Goal: Task Accomplishment & Management: Use online tool/utility

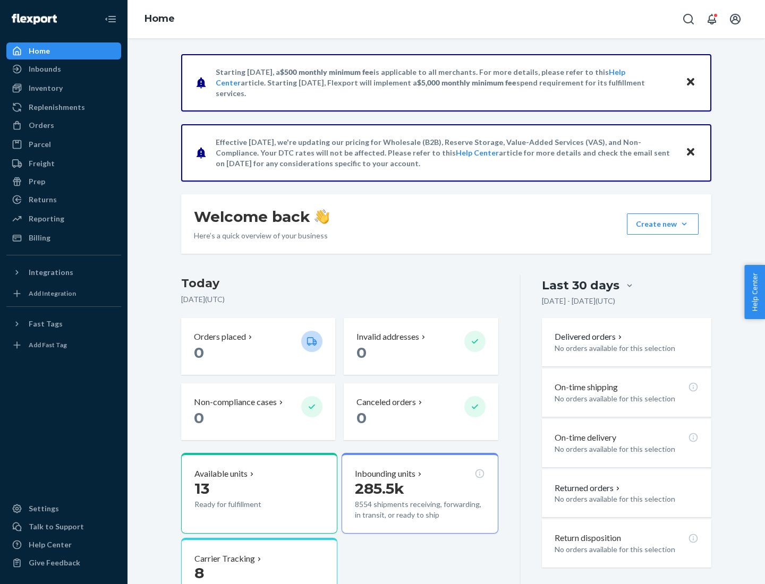
click at [55, 107] on div "Replenishments" at bounding box center [57, 107] width 56 height 11
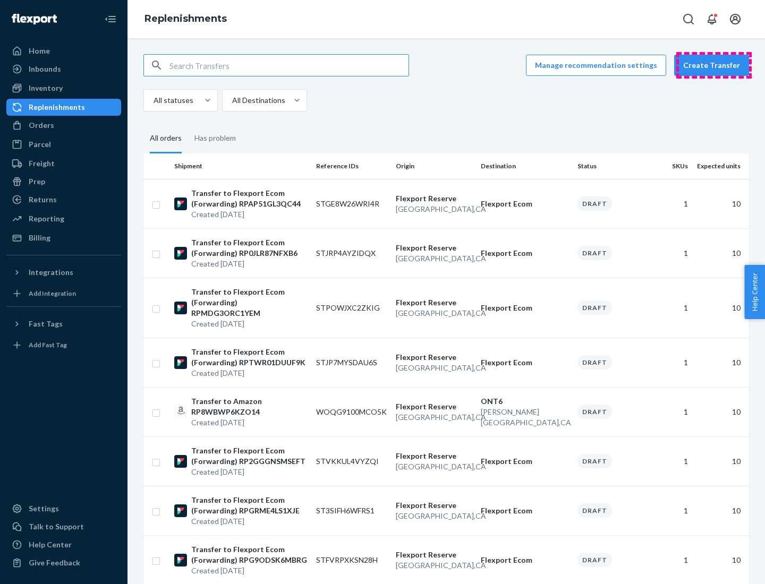
click at [714, 65] on button "Create Transfer" at bounding box center [711, 65] width 75 height 21
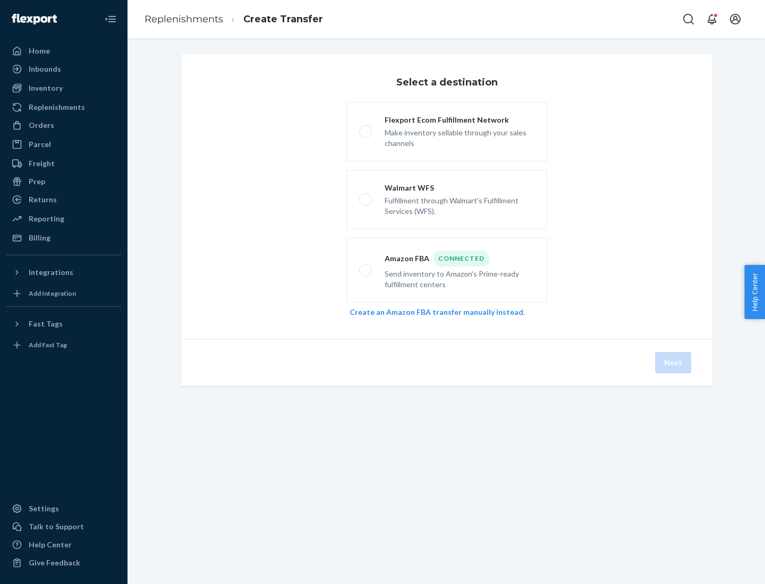
click at [460, 120] on div "Flexport Ecom Fulfillment Network" at bounding box center [460, 120] width 150 height 11
click at [366, 129] on input "Flexport Ecom Fulfillment Network Make inventory sellable through your sales ch…" at bounding box center [362, 132] width 7 height 7
radio input "true"
click at [674, 363] on button "Next" at bounding box center [673, 362] width 36 height 21
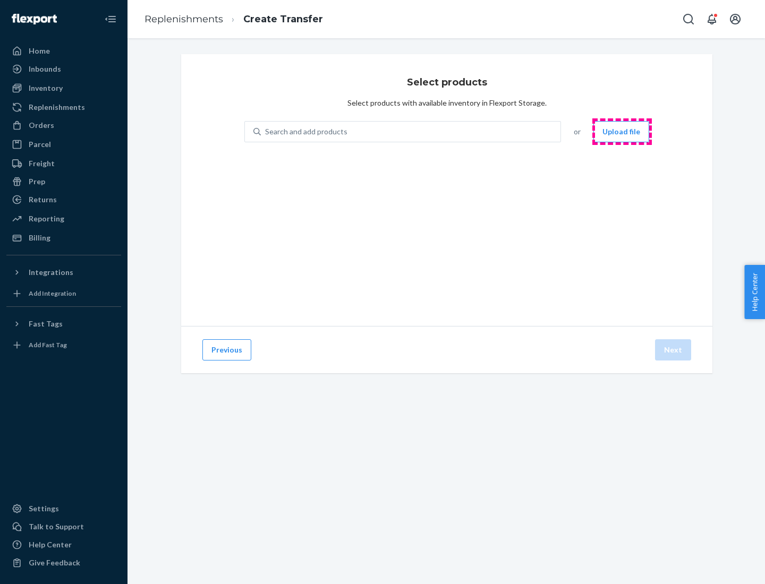
click at [622, 132] on button "Upload file" at bounding box center [621, 131] width 56 height 21
